Goal: Find contact information: Find contact information

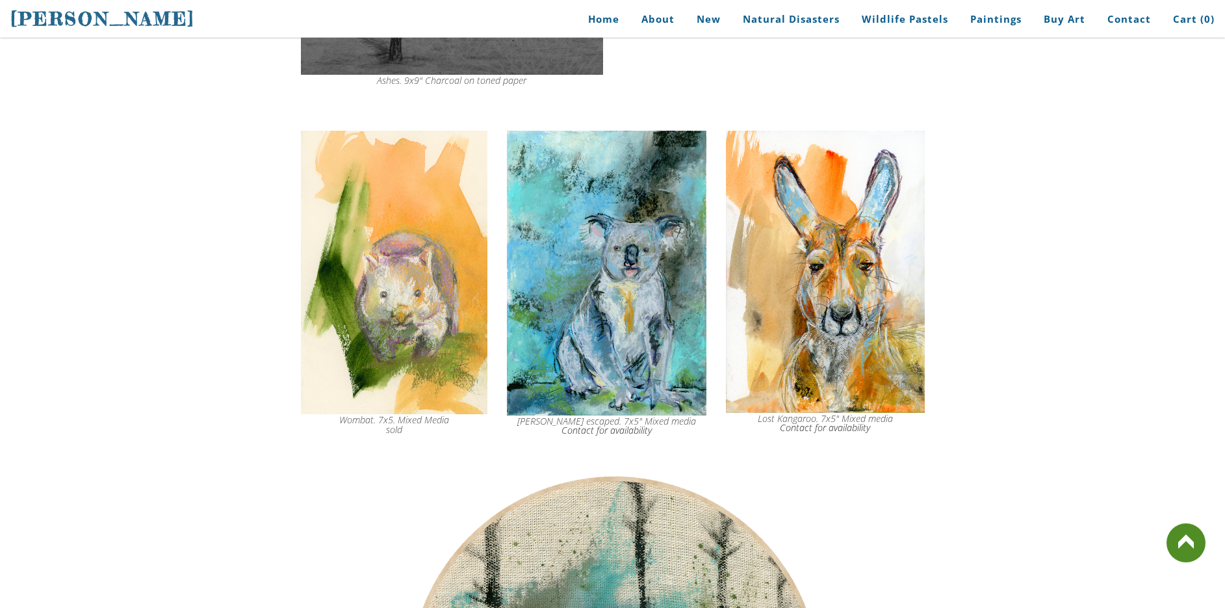
scroll to position [5501, 0]
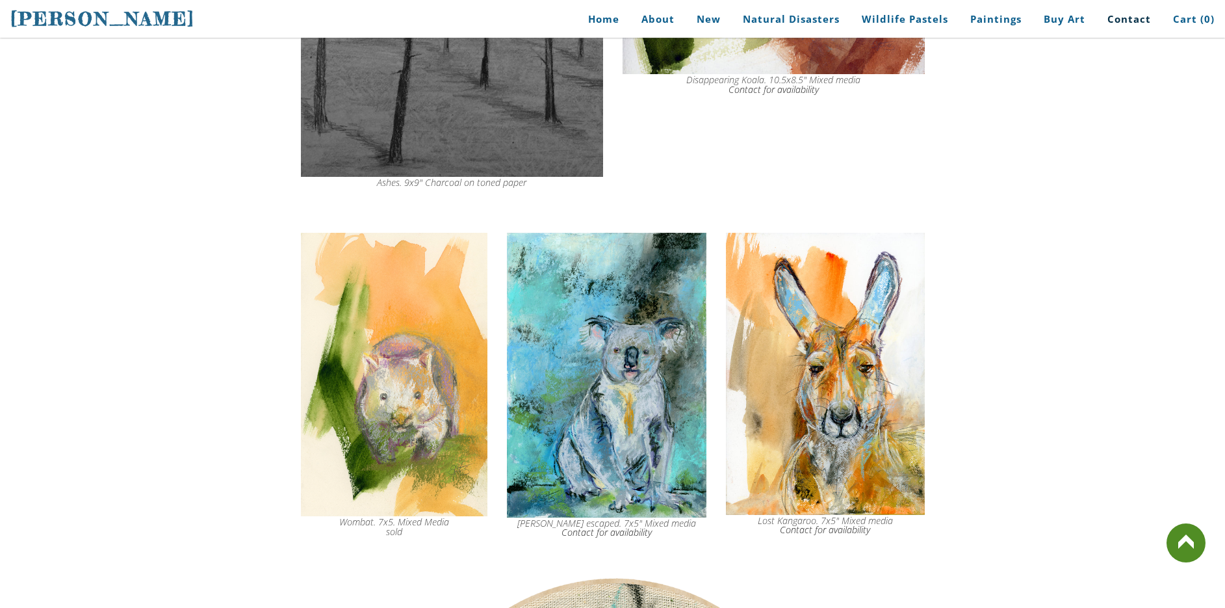
click at [1127, 18] on link "Contact" at bounding box center [1128, 19] width 63 height 29
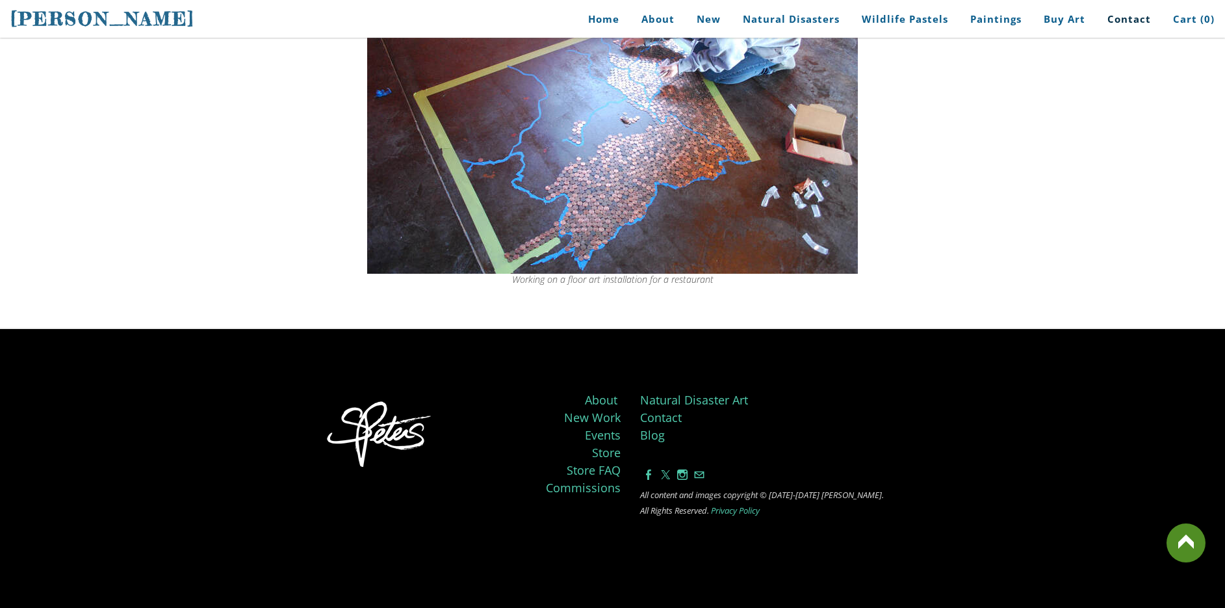
scroll to position [343, 0]
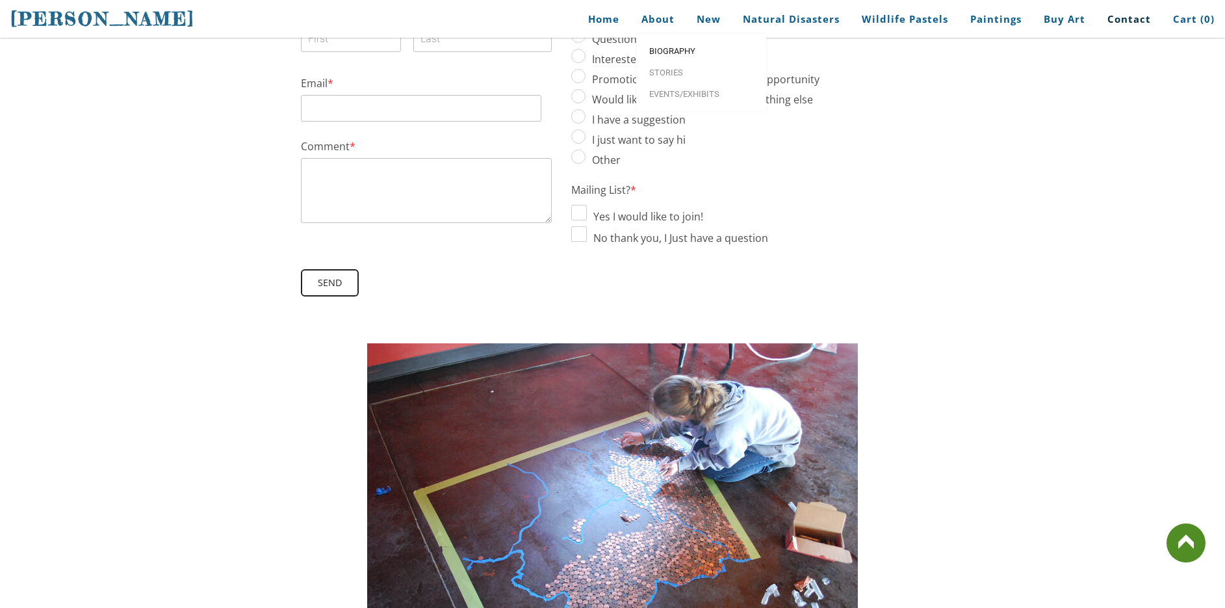
click at [674, 47] on span "Biography" at bounding box center [701, 51] width 104 height 8
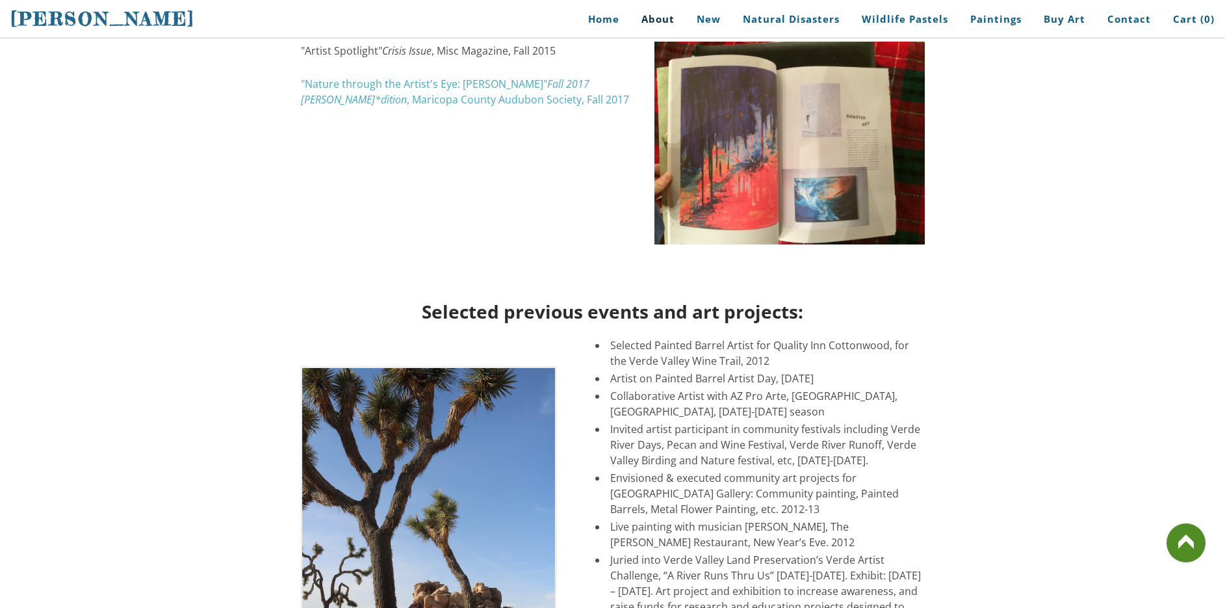
scroll to position [2121, 0]
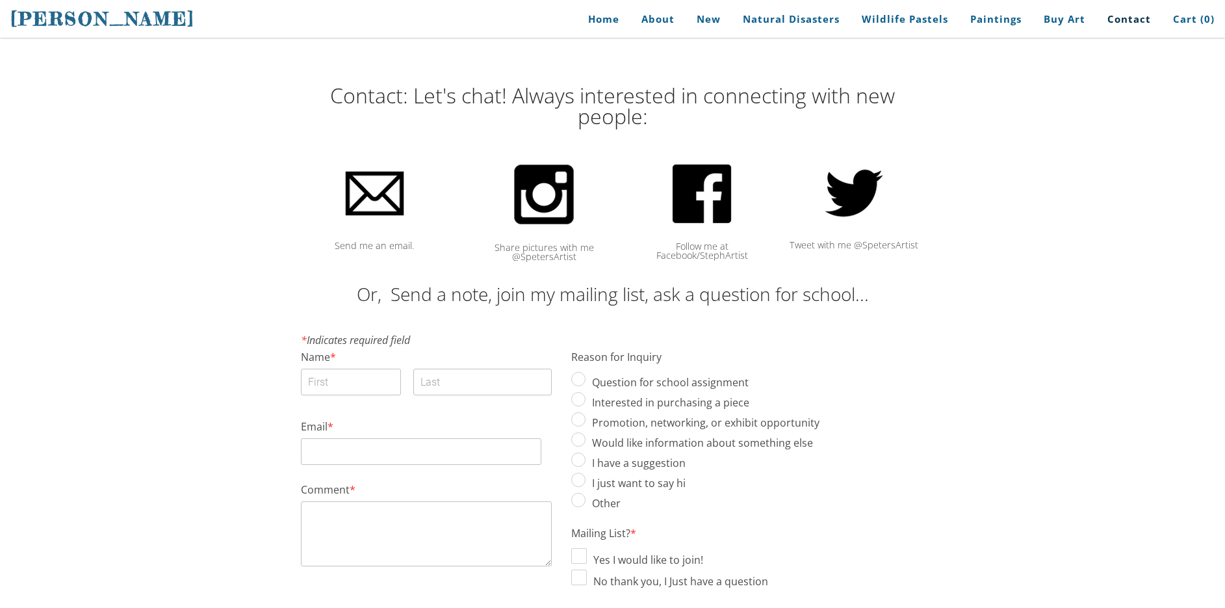
scroll to position [343, 0]
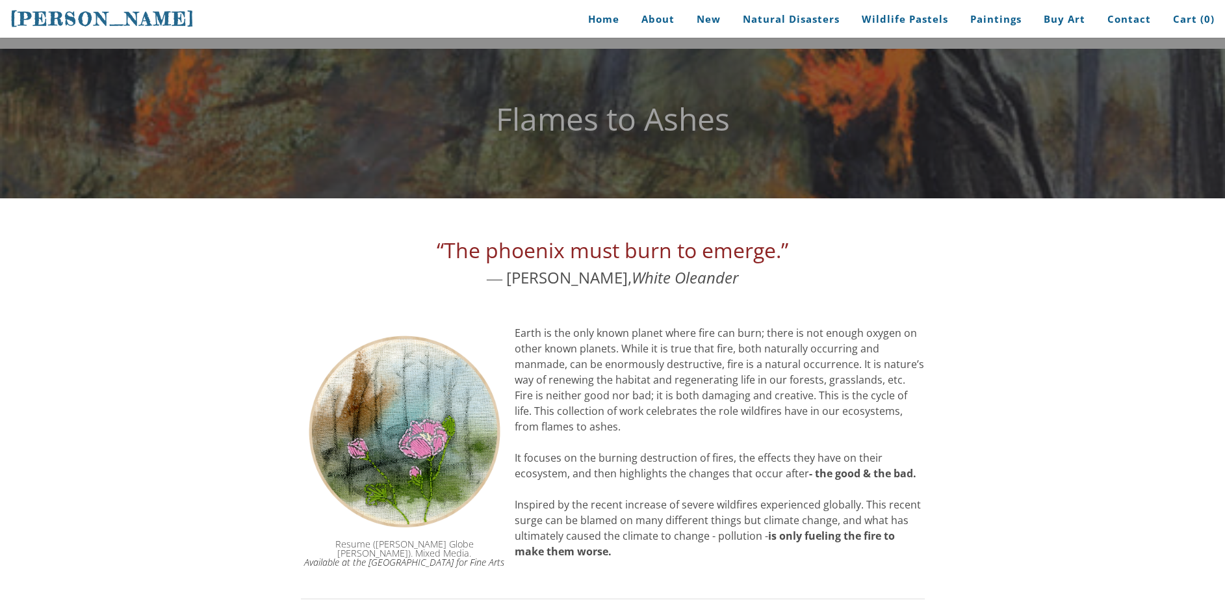
scroll to position [5550, 0]
